Goal: Check status

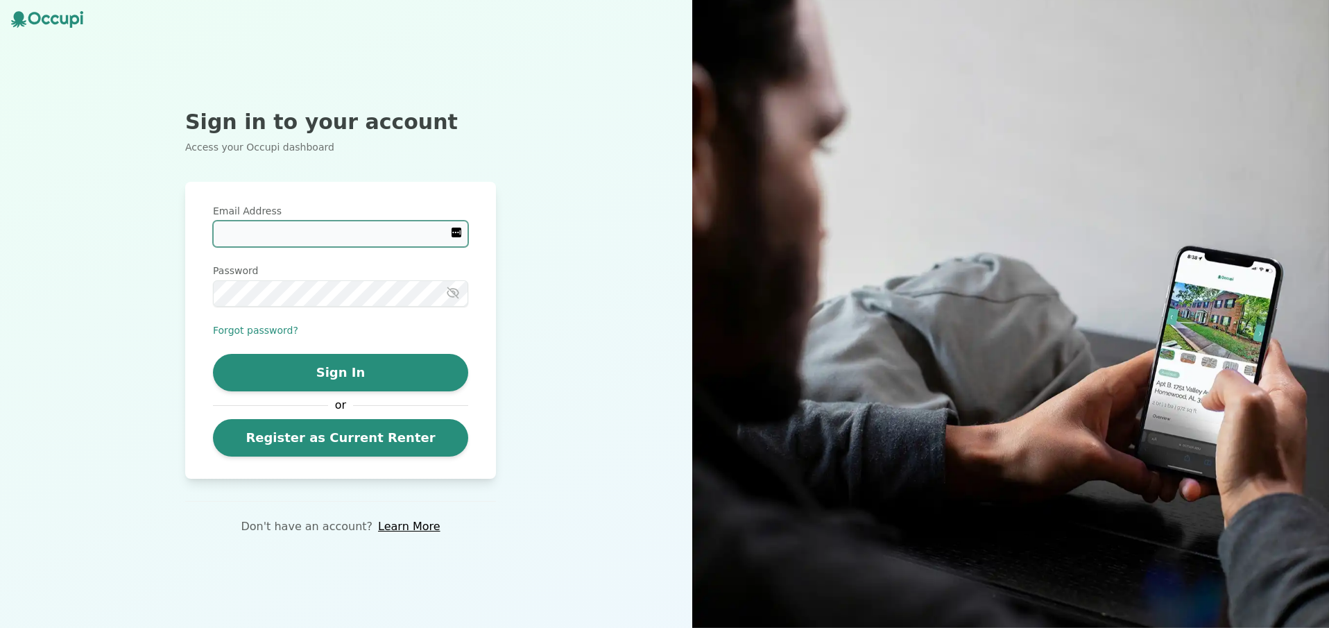
click at [389, 239] on input "Email Address" at bounding box center [340, 234] width 255 height 26
type input "**********"
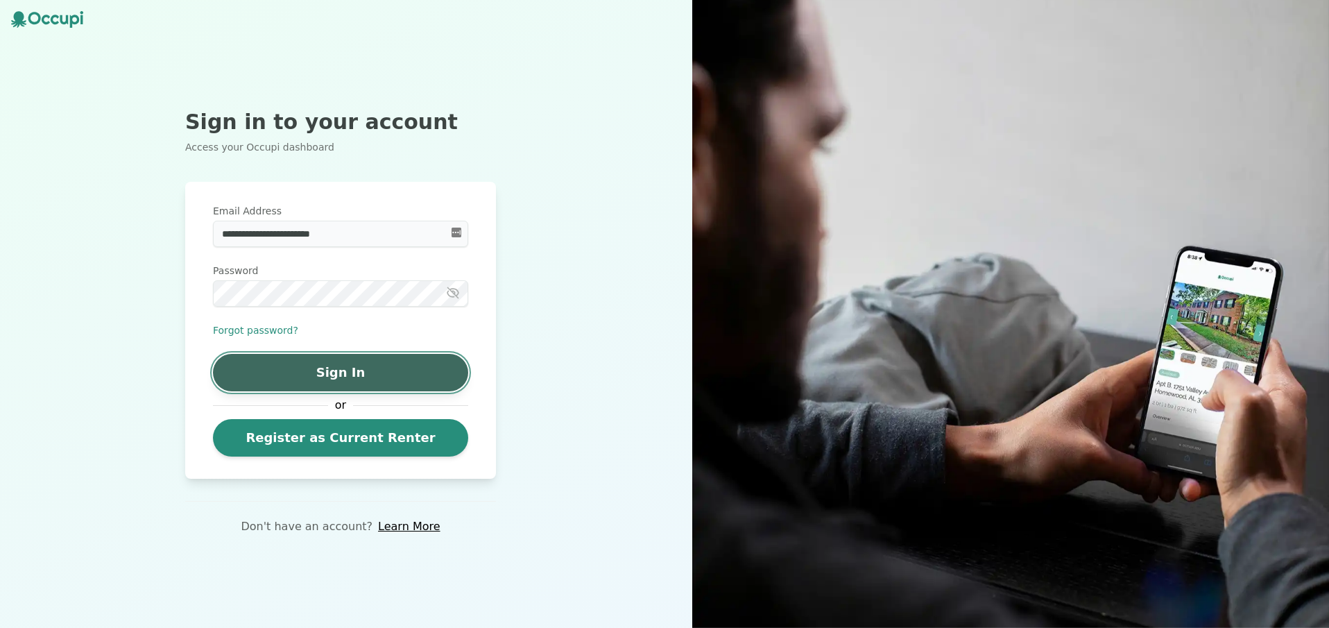
click at [346, 368] on button "Sign In" at bounding box center [340, 372] width 255 height 37
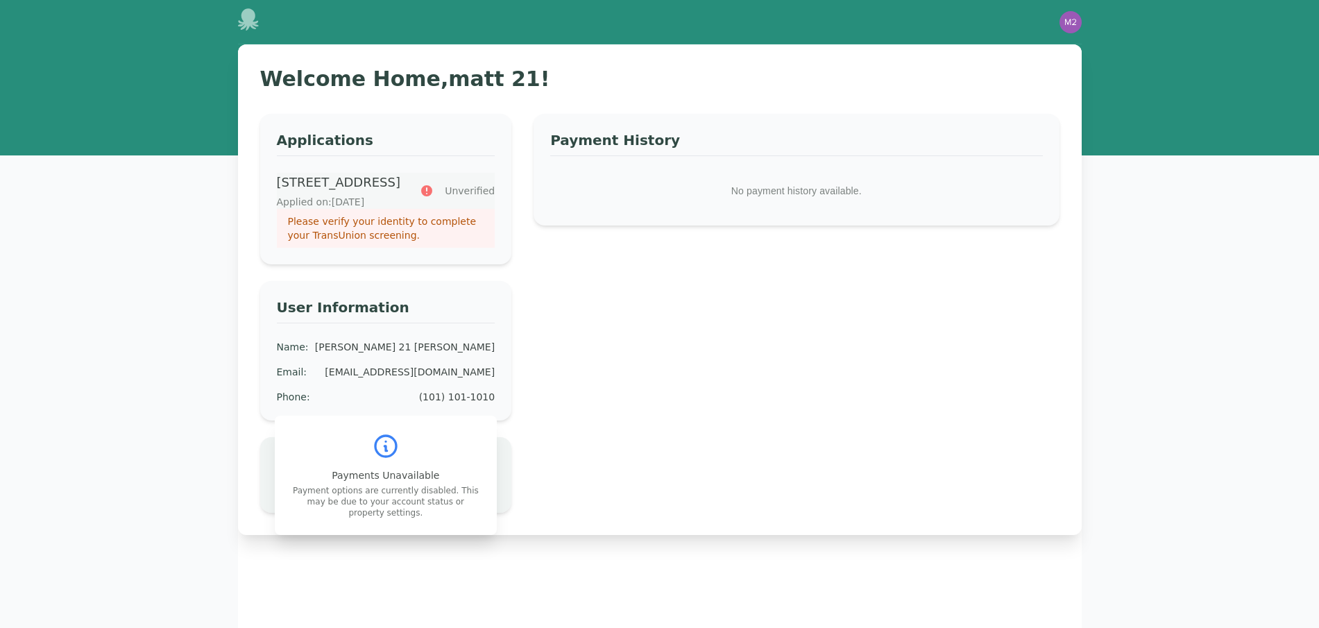
click at [418, 239] on p "Please verify your identity to complete your TransUnion screening." at bounding box center [386, 228] width 196 height 28
